Goal: Obtain resource: Download file/media

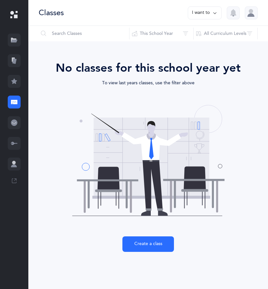
click at [15, 41] on icon at bounding box center [14, 41] width 6 height 3
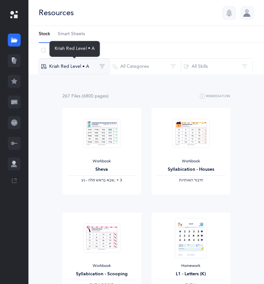
click at [69, 69] on button "Kriah Red Level • A" at bounding box center [74, 66] width 72 height 15
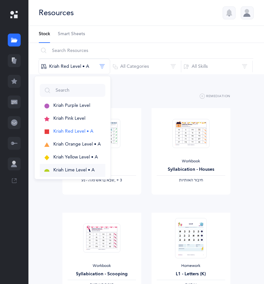
click at [75, 168] on span "Kriah Lime Level • A" at bounding box center [73, 169] width 41 height 5
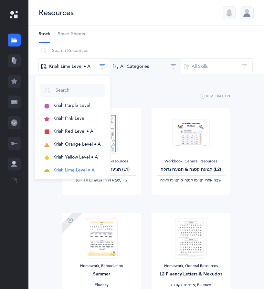
click at [159, 66] on button "All Categories" at bounding box center [146, 66] width 72 height 15
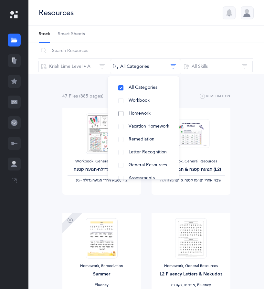
click at [134, 110] on button "Homework" at bounding box center [143, 113] width 61 height 13
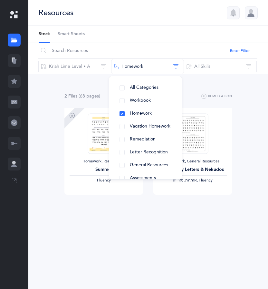
click at [203, 218] on div "2 File s (68 page s ) Remediation Homework, Remediation Summer Fluency View Hom…" at bounding box center [148, 156] width 240 height 164
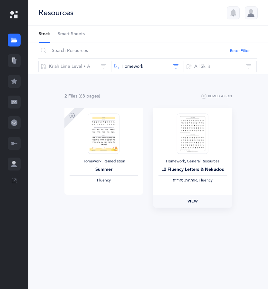
click at [194, 200] on span "View" at bounding box center [193, 201] width 10 height 6
click at [136, 64] on button "Homework" at bounding box center [147, 66] width 73 height 15
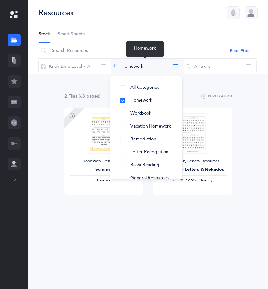
click at [136, 64] on button "Homework" at bounding box center [147, 66] width 73 height 15
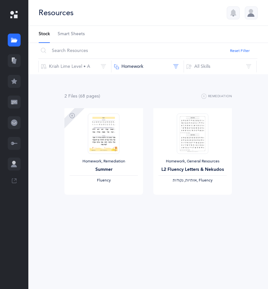
click at [84, 76] on div "2 File s (68 page s ) Remediation Homework, Remediation Summer Fluency View Hom…" at bounding box center [148, 156] width 240 height 164
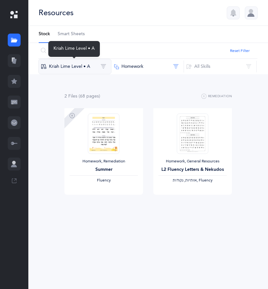
click at [78, 67] on button "Kriah Lime Level • A" at bounding box center [74, 66] width 73 height 15
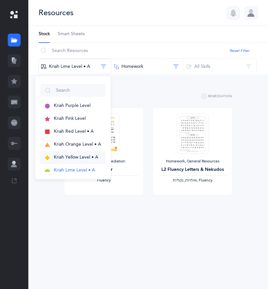
click at [83, 159] on span "Kriah Yellow Level • A" at bounding box center [76, 157] width 45 height 5
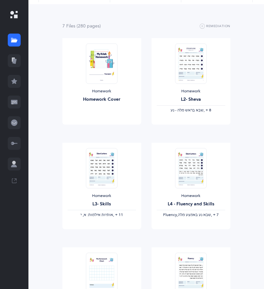
scroll to position [70, 0]
